Goal: Information Seeking & Learning: Learn about a topic

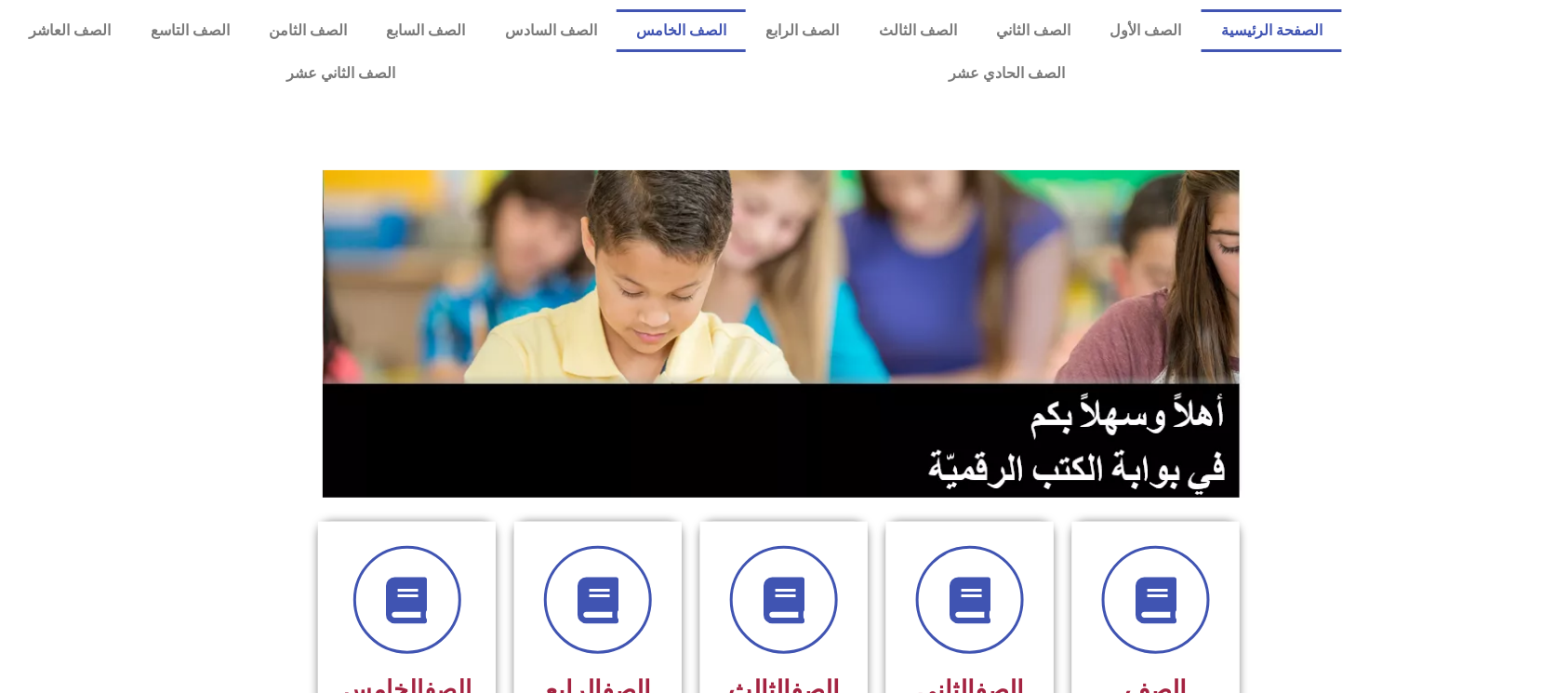
click at [726, 31] on link "الصف الخامس" at bounding box center [681, 31] width 129 height 42
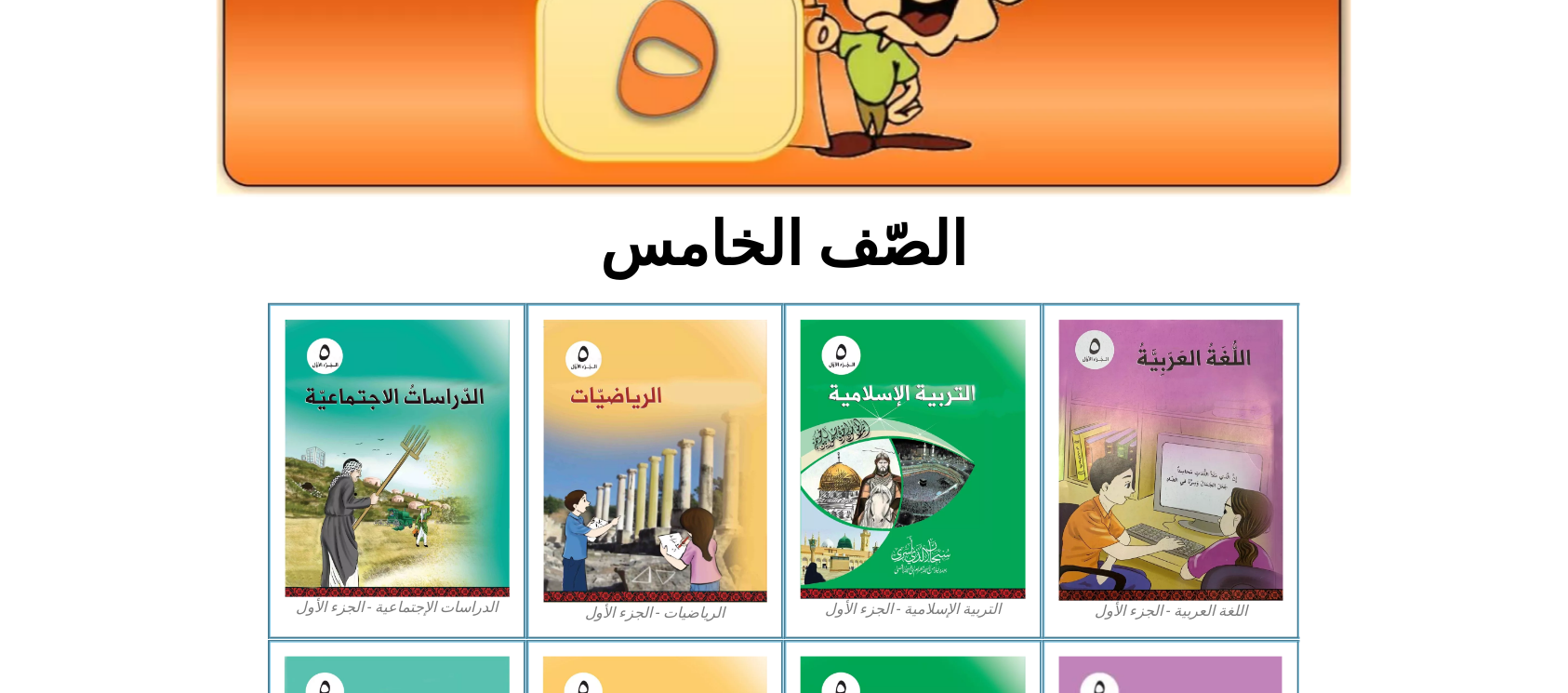
scroll to position [373, 0]
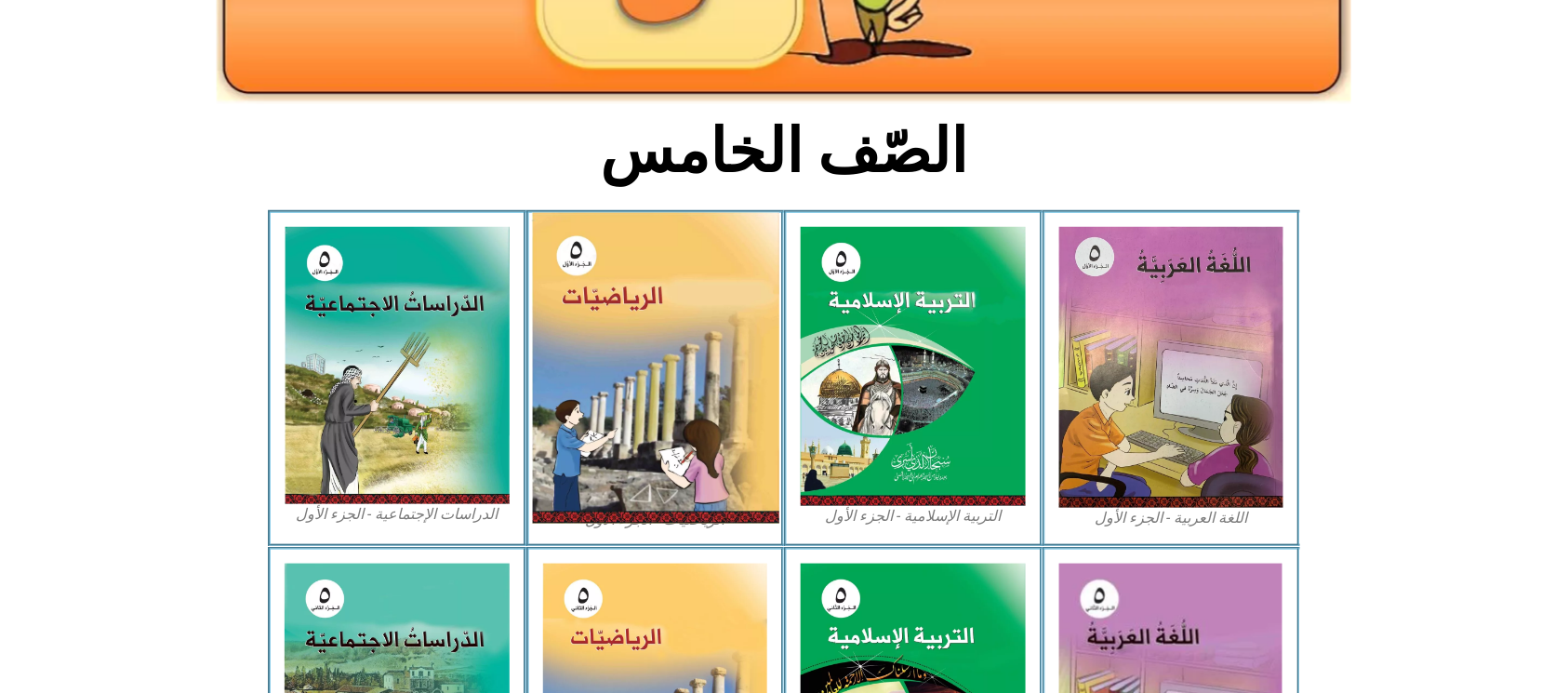
click at [661, 298] on img at bounding box center [654, 369] width 247 height 311
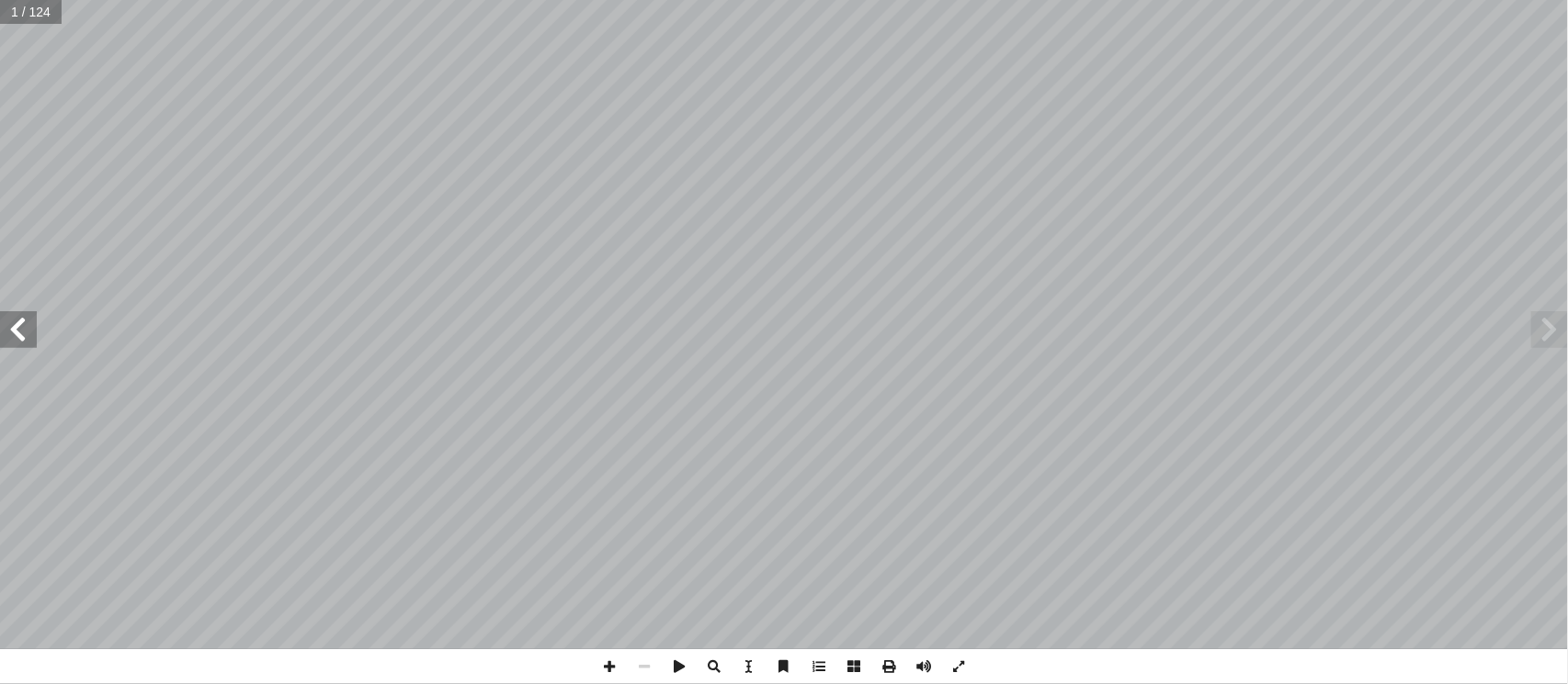
click at [42, 349] on div "الرياضيات ليف: أ فريق التا ( ً د. ختام حمارشة )منسقا . [PERSON_NAME] أ ا .[PERS…" at bounding box center [784, 325] width 1568 height 650
click at [9, 345] on span at bounding box center [18, 330] width 37 height 37
click at [9, 339] on span at bounding box center [18, 330] width 37 height 37
click at [24, 338] on span at bounding box center [18, 330] width 37 height 37
click at [26, 336] on span at bounding box center [18, 330] width 37 height 37
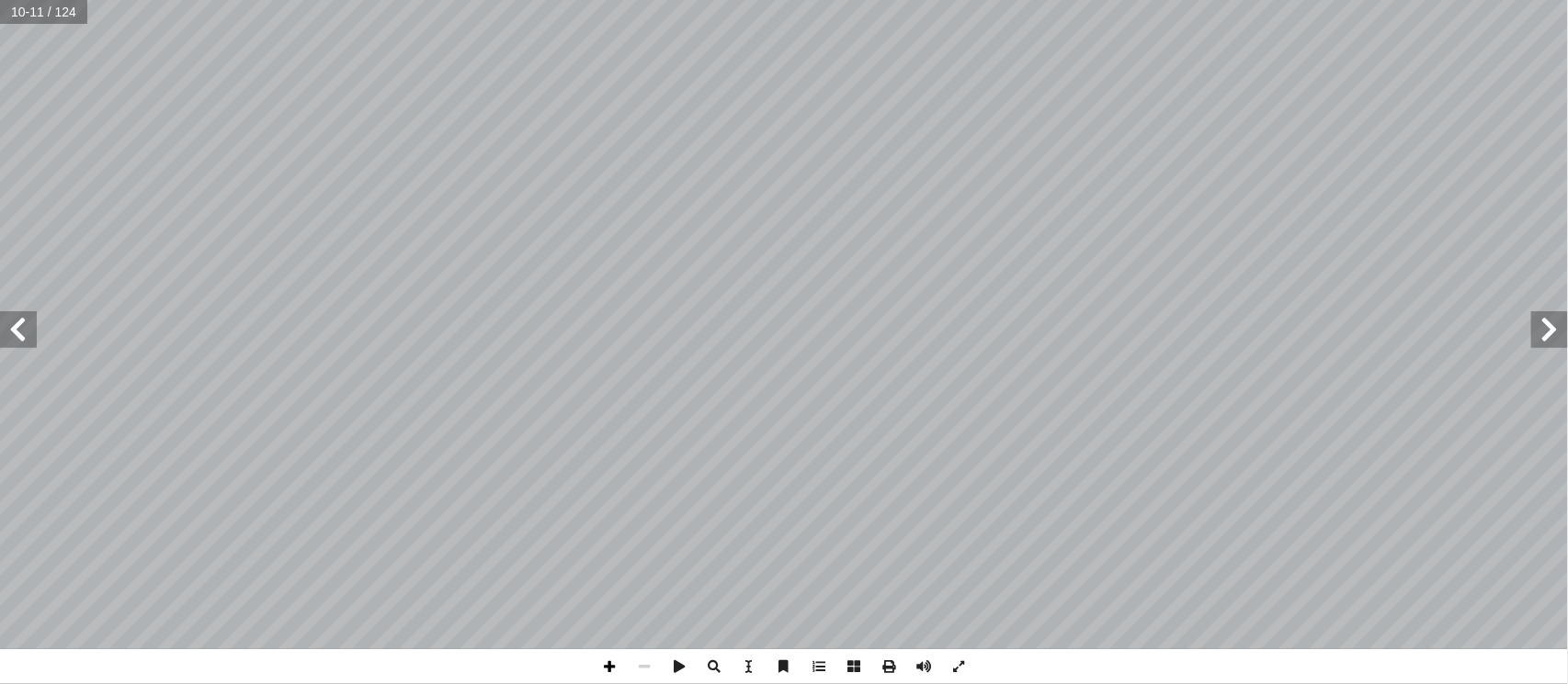
click at [616, 665] on span at bounding box center [609, 667] width 35 height 35
